Goal: Task Accomplishment & Management: Use online tool/utility

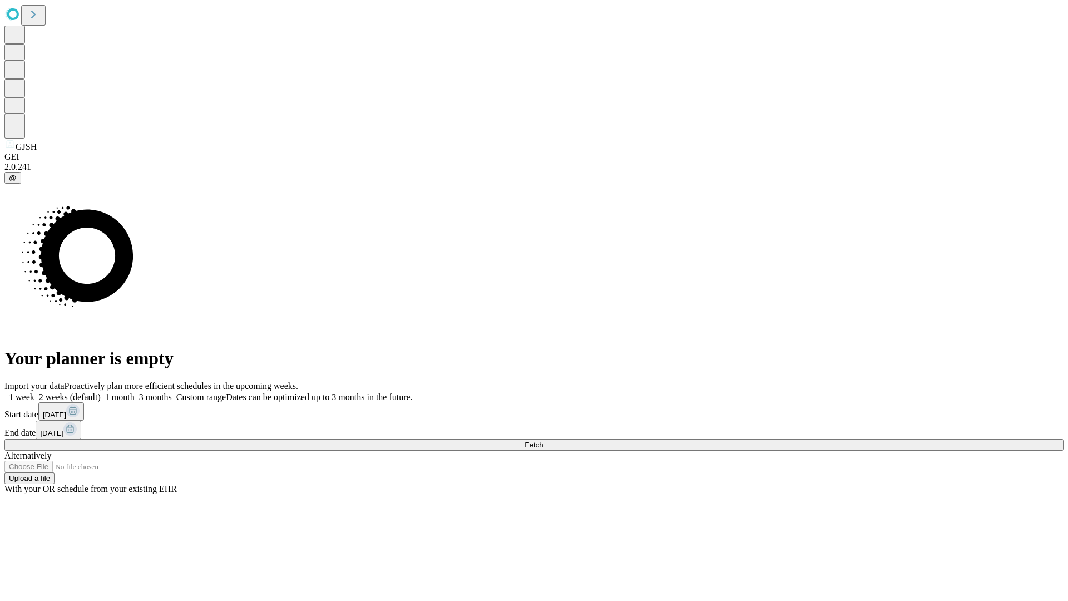
click at [543, 440] on span "Fetch" at bounding box center [533, 444] width 18 height 8
